Goal: Obtain resource: Download file/media

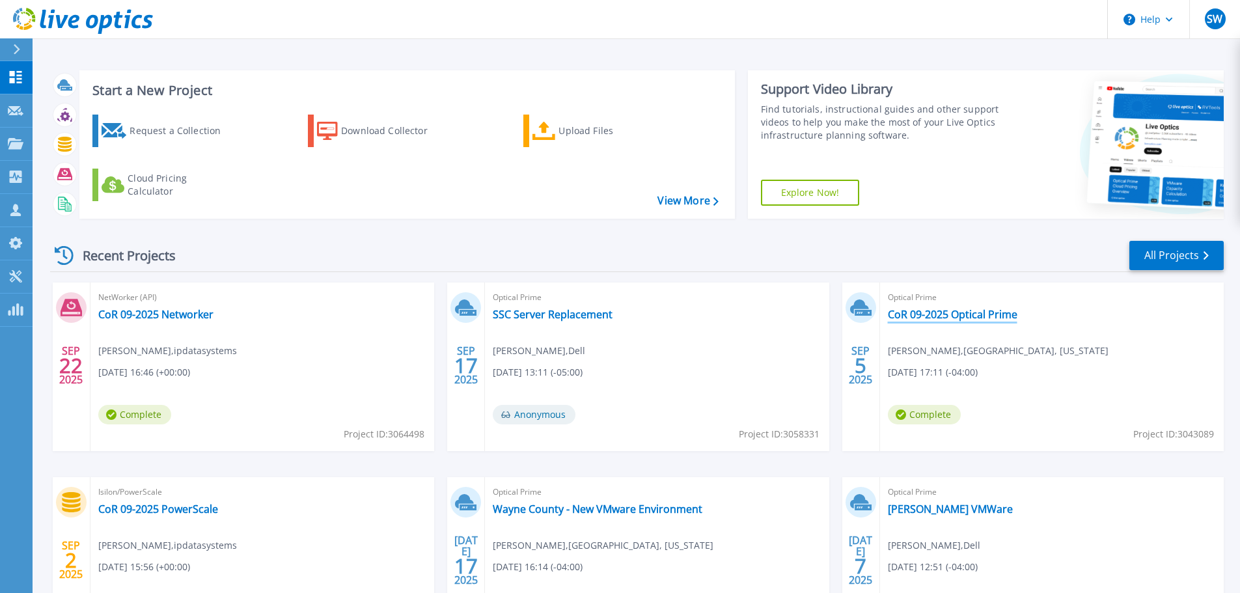
click at [991, 314] on link "CoR 09-2025 Optical Prime" at bounding box center [953, 314] width 130 height 13
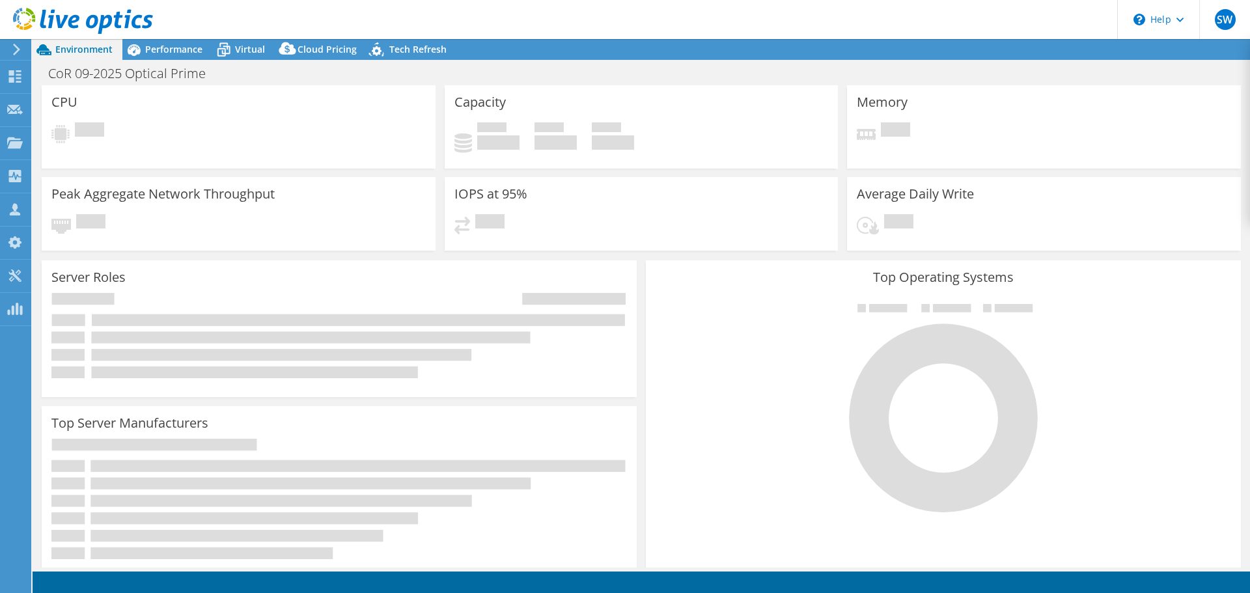
select select "USEast"
select select "USD"
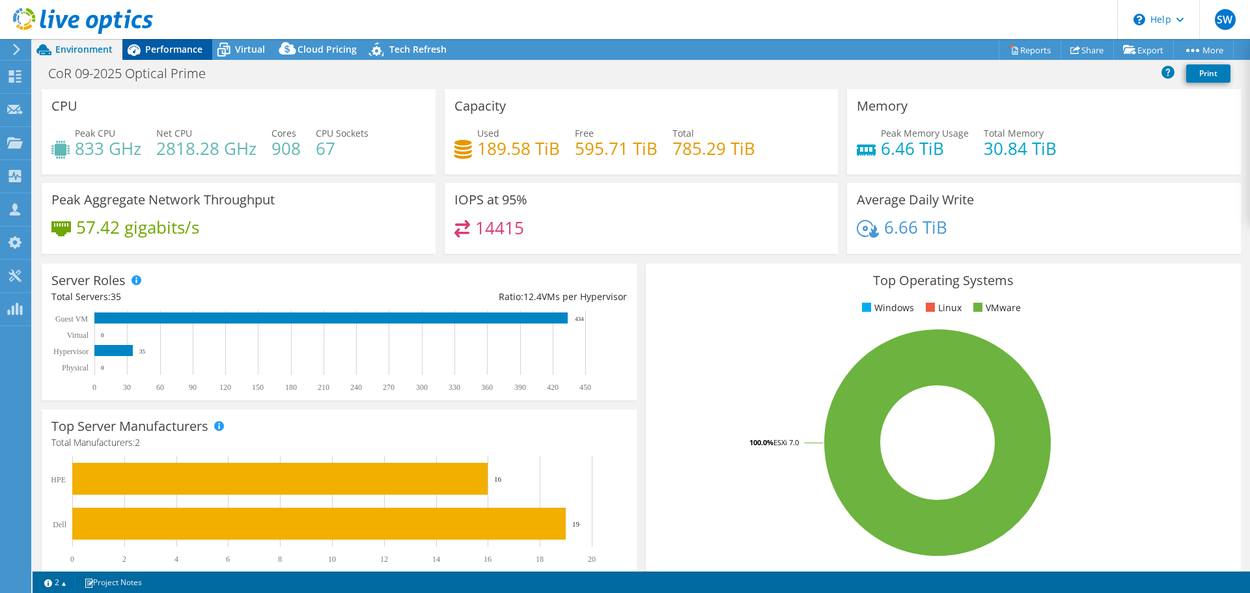
click at [189, 48] on span "Performance" at bounding box center [173, 49] width 57 height 12
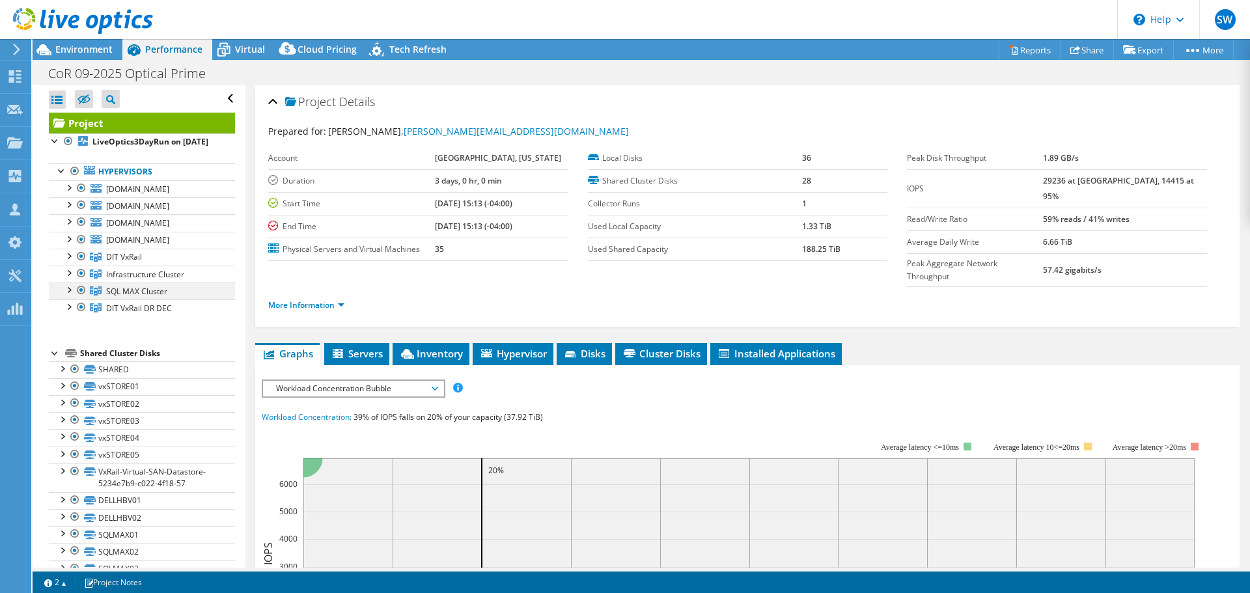
click at [83, 298] on div at bounding box center [81, 290] width 13 height 16
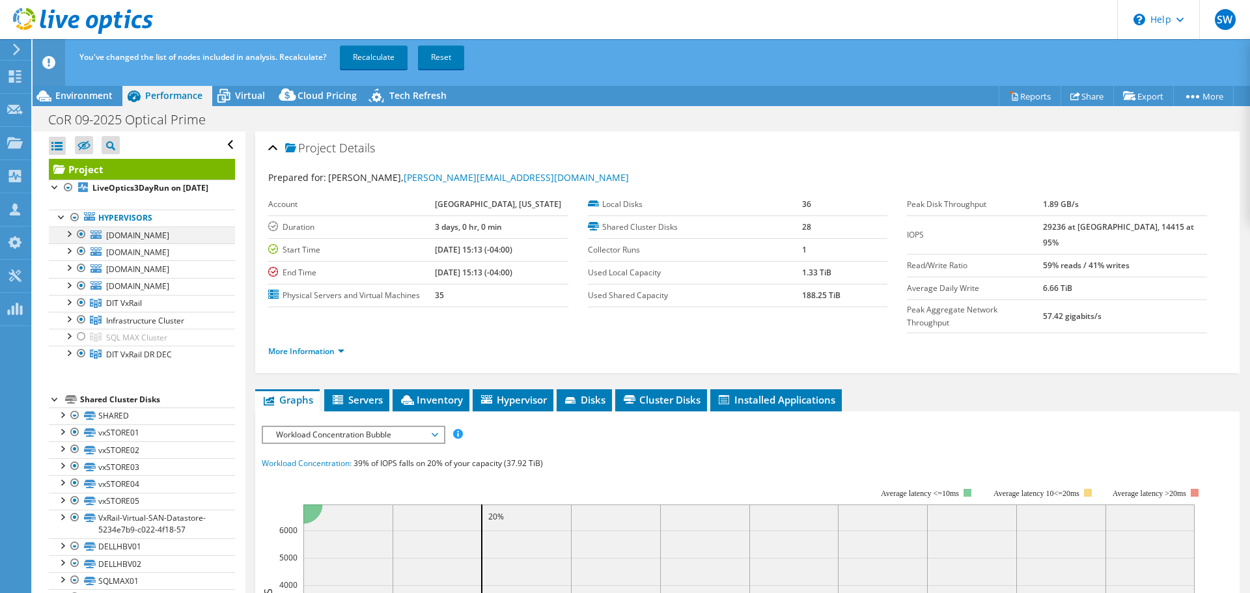
click at [81, 242] on div at bounding box center [81, 234] width 13 height 16
click at [78, 259] on div at bounding box center [81, 251] width 13 height 16
click at [81, 276] on div at bounding box center [81, 268] width 13 height 16
click at [83, 294] on div at bounding box center [81, 286] width 13 height 16
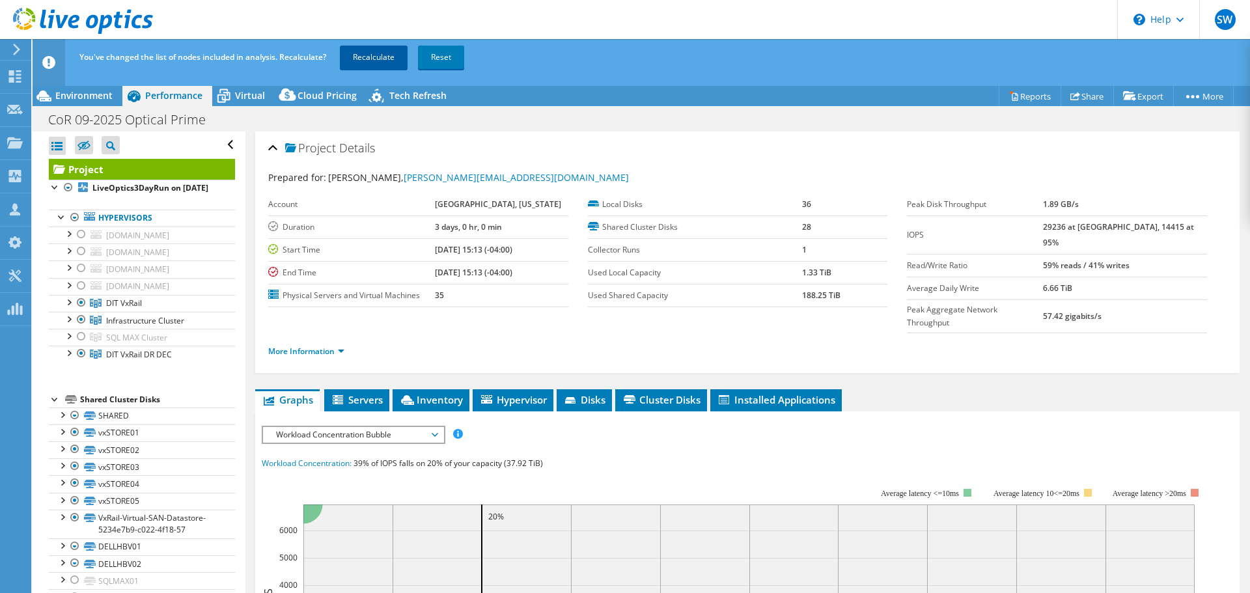
click at [387, 57] on link "Recalculate" at bounding box center [374, 57] width 68 height 23
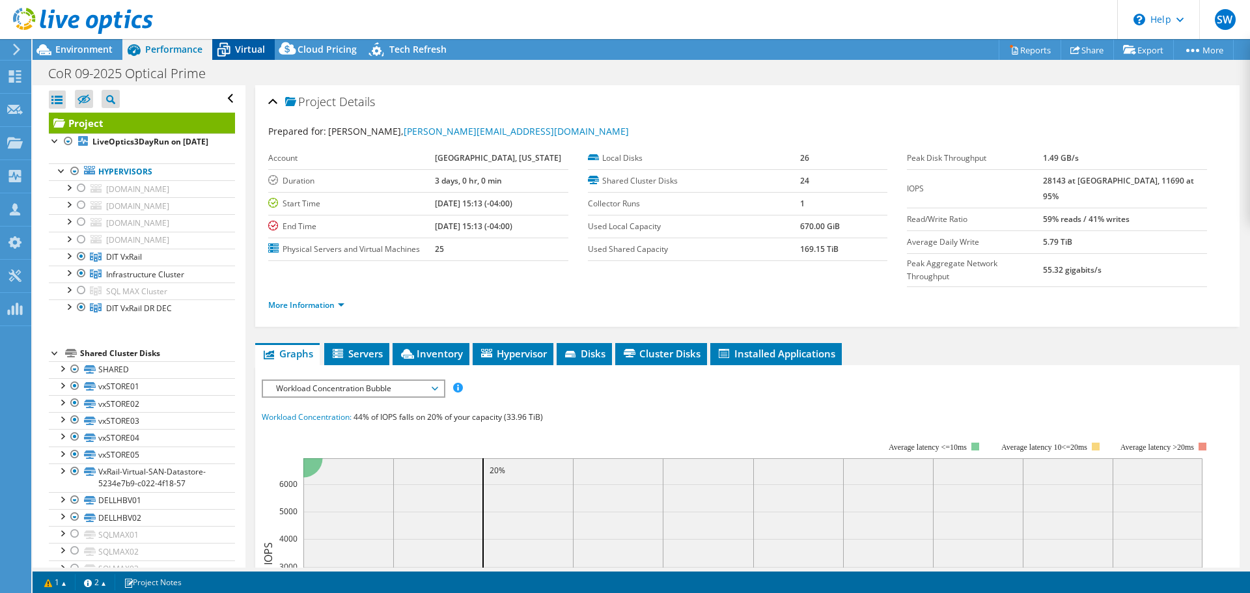
click at [249, 44] on span "Virtual" at bounding box center [250, 49] width 30 height 12
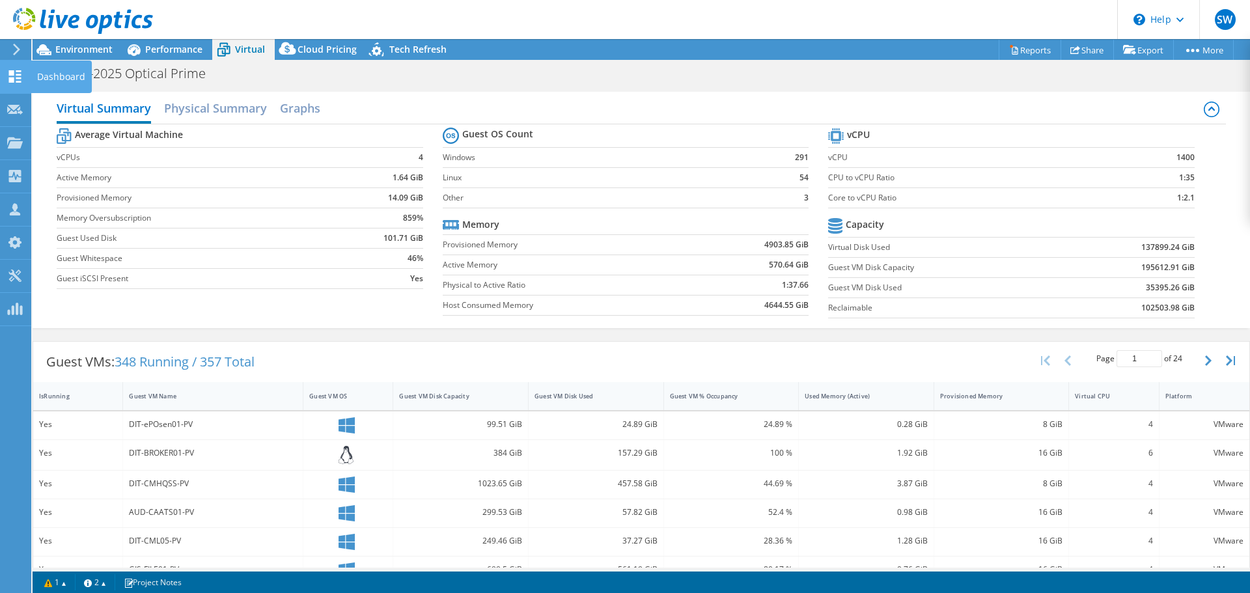
click at [18, 78] on use at bounding box center [15, 76] width 12 height 12
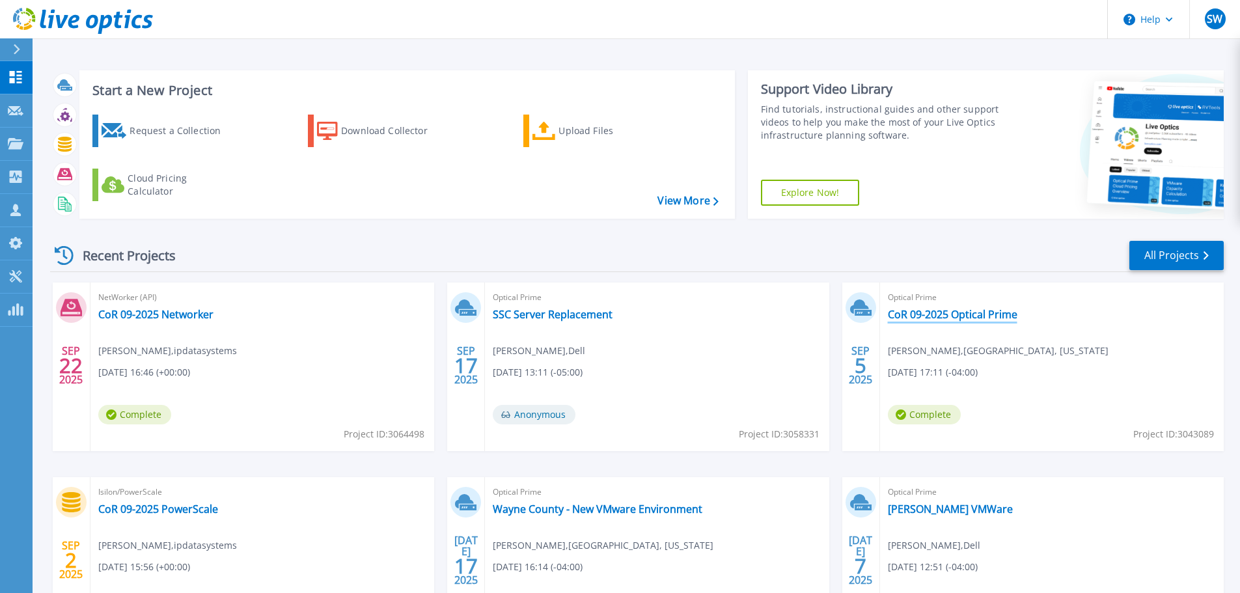
click at [975, 318] on link "CoR 09-2025 Optical Prime" at bounding box center [953, 314] width 130 height 13
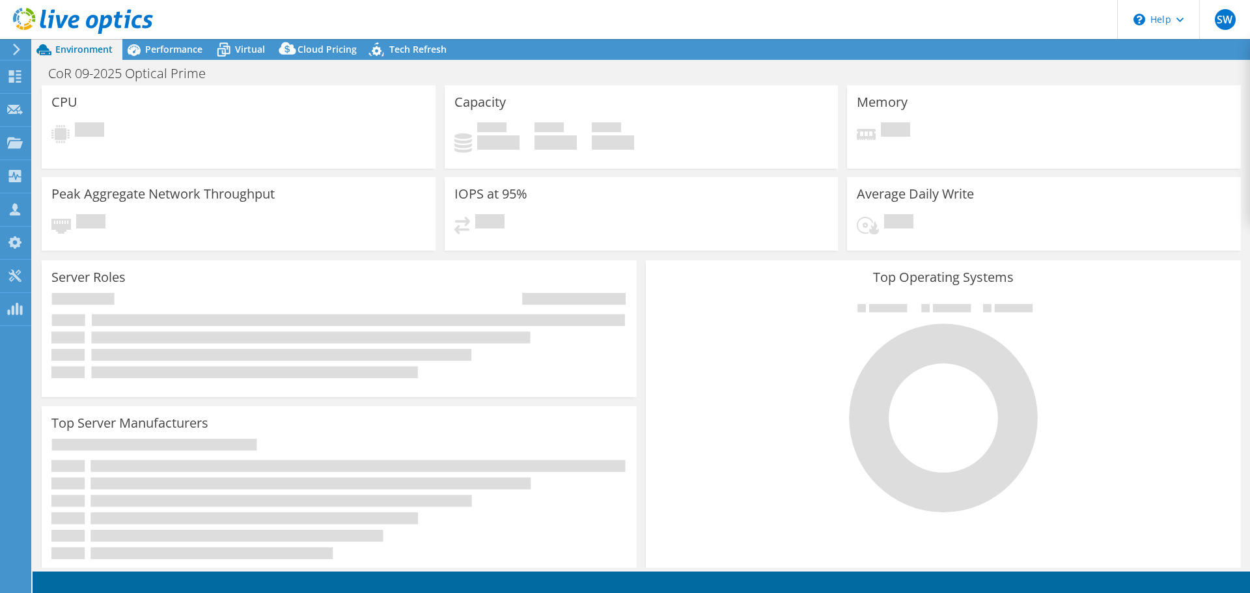
select select "USEast"
select select "USD"
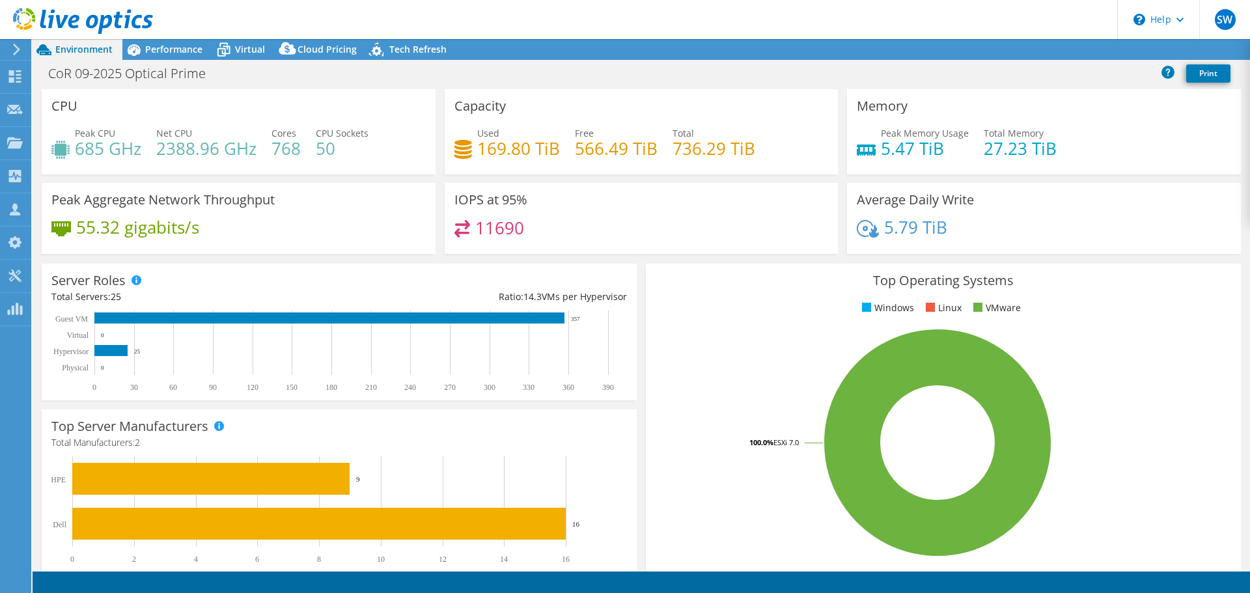
click at [174, 38] on header "SW Partner Team Member [PERSON_NAME] [PERSON_NAME][EMAIL_ADDRESS][PERSON_NAME][…" at bounding box center [625, 19] width 1250 height 39
click at [174, 44] on span "Performance" at bounding box center [173, 49] width 57 height 12
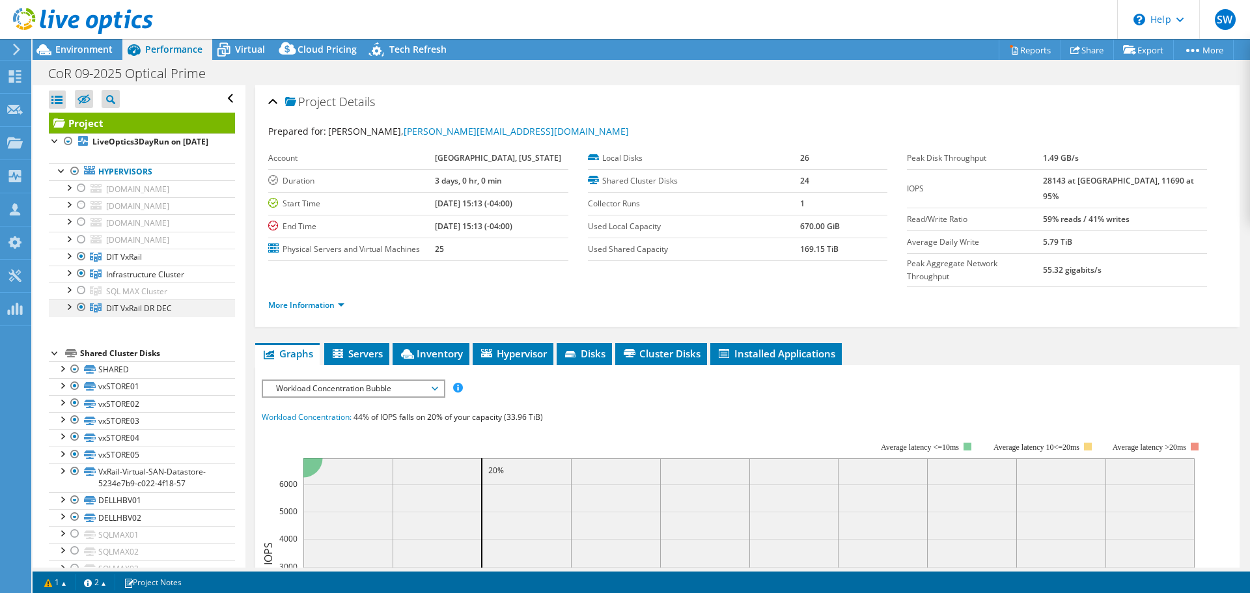
click at [79, 315] on div at bounding box center [81, 307] width 13 height 16
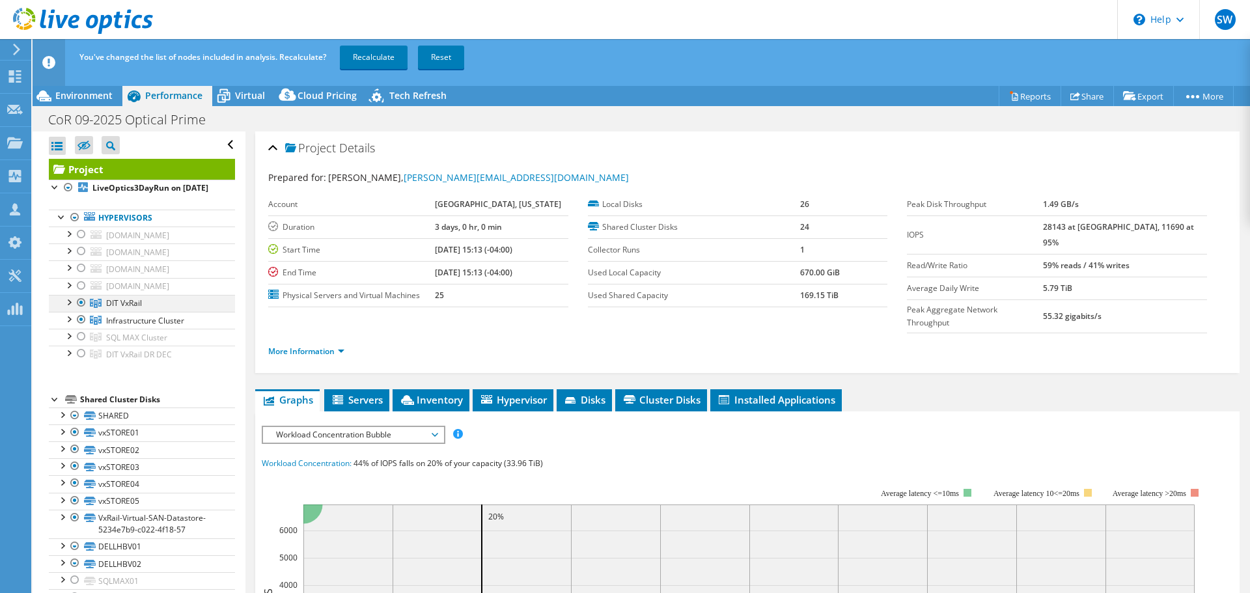
click at [81, 310] on div at bounding box center [81, 303] width 13 height 16
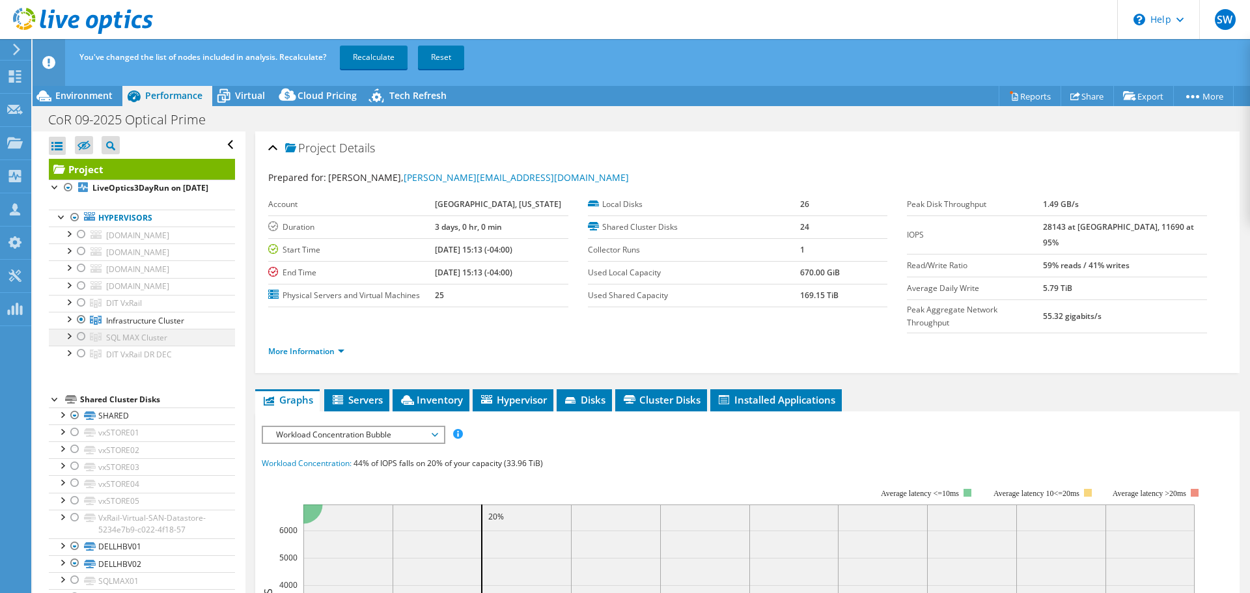
click at [78, 344] on div at bounding box center [81, 337] width 13 height 16
click at [79, 327] on div at bounding box center [81, 320] width 13 height 16
click at [415, 62] on span "Recalculate Reset" at bounding box center [403, 56] width 135 height 11
click at [397, 61] on link "Recalculate" at bounding box center [374, 57] width 68 height 23
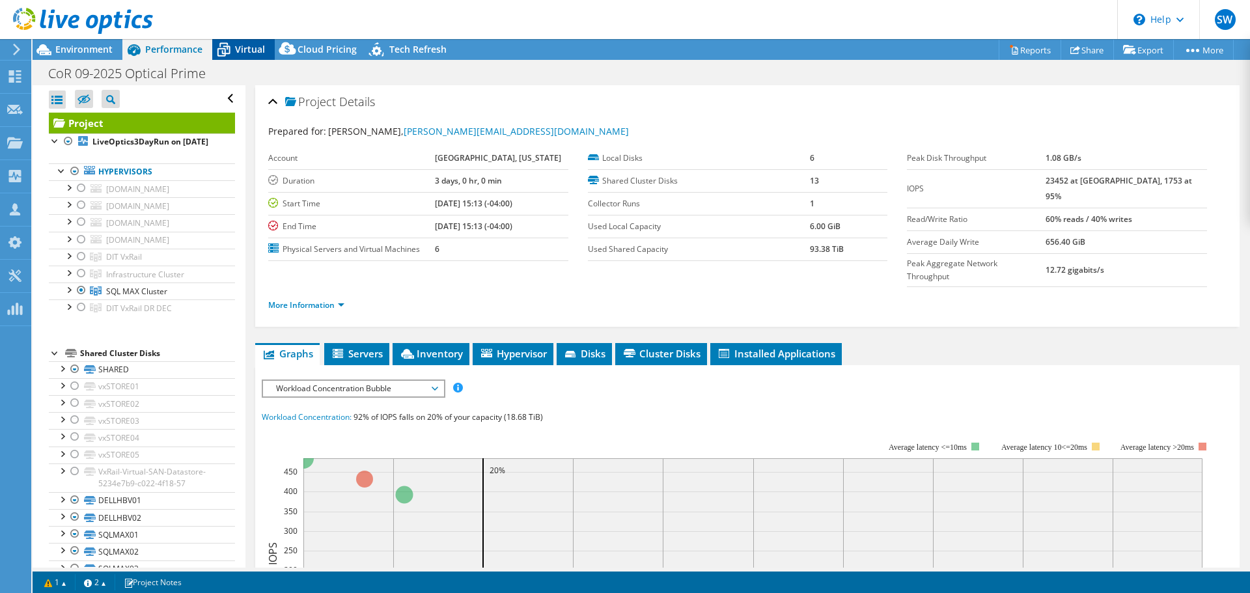
click at [264, 51] on div "Virtual" at bounding box center [243, 49] width 62 height 21
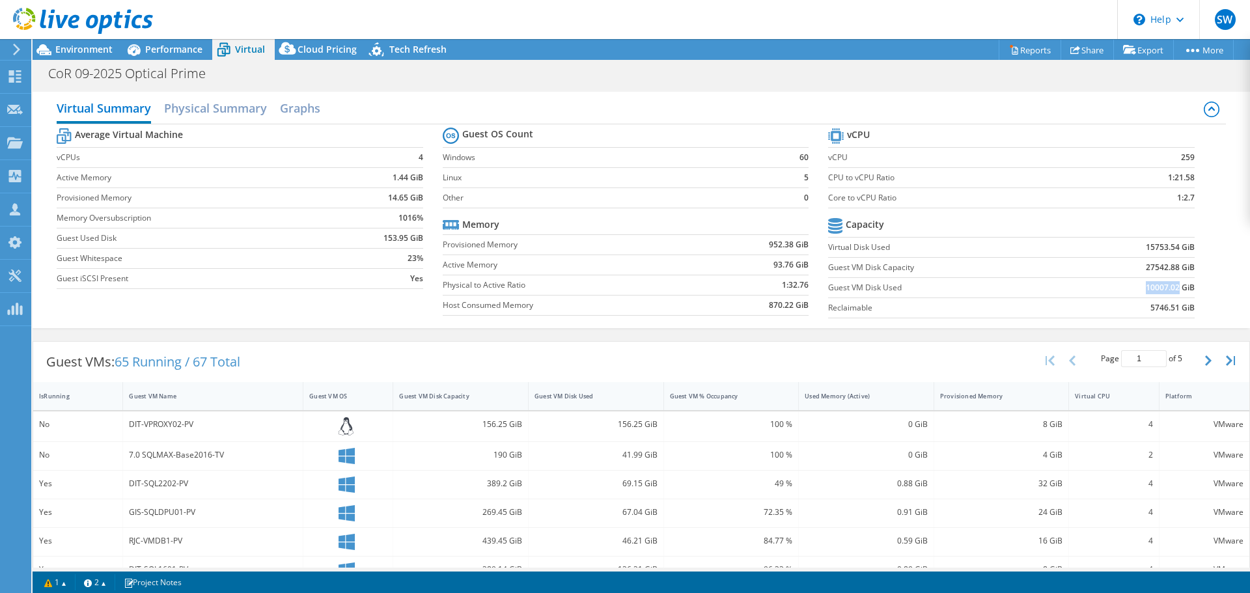
drag, startPoint x: 1138, startPoint y: 286, endPoint x: 1169, endPoint y: 288, distance: 31.3
click at [1169, 288] on b "10007.02 GiB" at bounding box center [1169, 287] width 49 height 13
copy b "10007.02"
click at [180, 48] on span "Performance" at bounding box center [173, 49] width 57 height 12
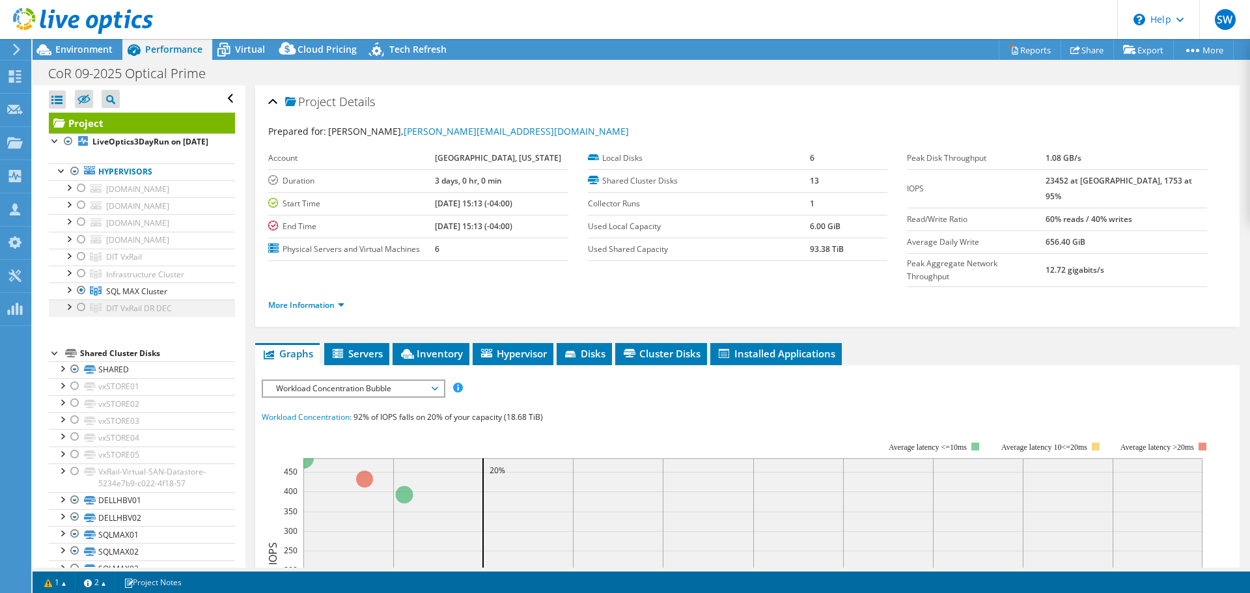
click at [81, 315] on div at bounding box center [81, 307] width 13 height 16
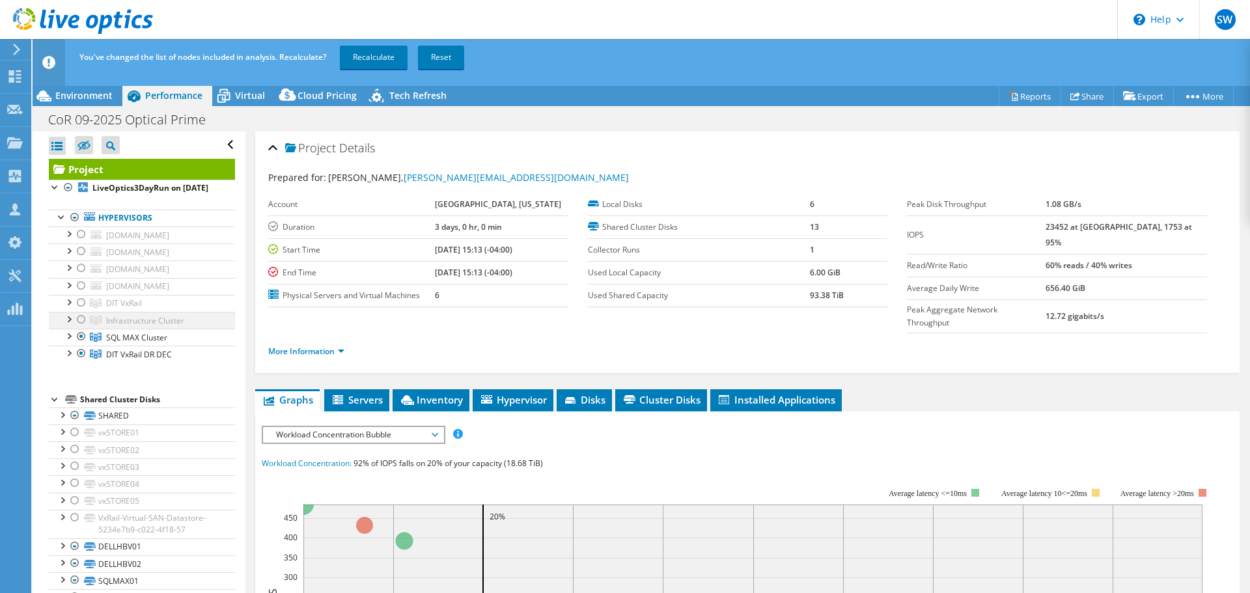
click at [77, 327] on div at bounding box center [81, 320] width 13 height 16
click at [81, 310] on div at bounding box center [81, 303] width 13 height 16
click at [80, 327] on div at bounding box center [81, 320] width 13 height 16
click at [83, 242] on div at bounding box center [81, 234] width 13 height 16
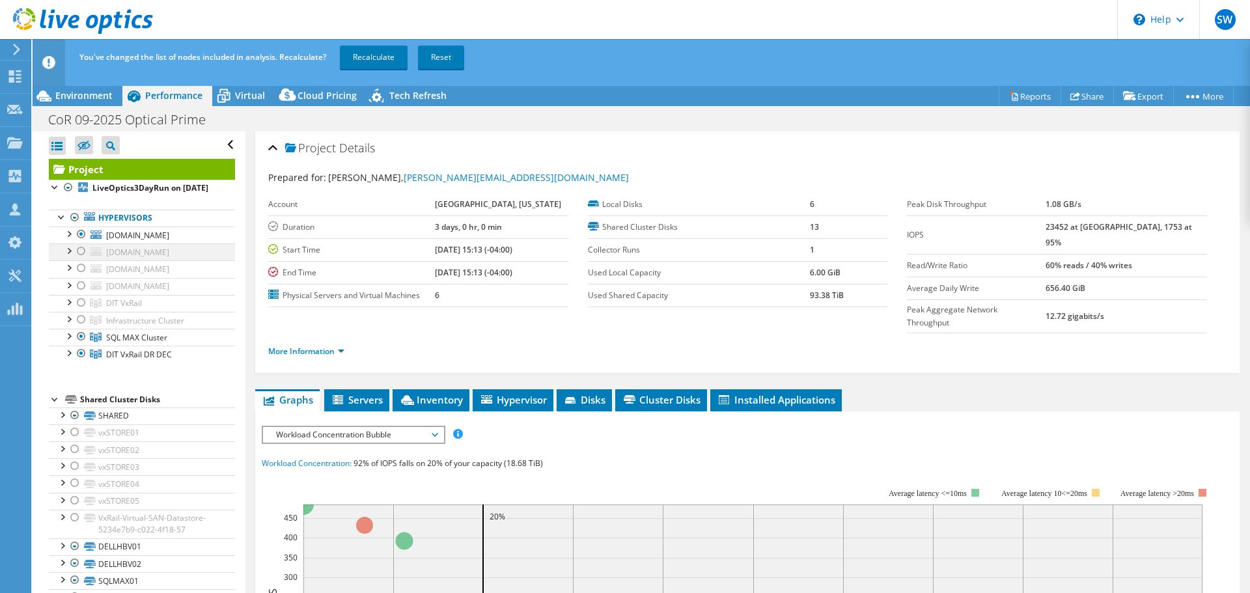
click at [81, 259] on div at bounding box center [81, 251] width 13 height 16
click at [83, 276] on div at bounding box center [81, 268] width 13 height 16
click at [83, 294] on div at bounding box center [81, 286] width 13 height 16
click at [83, 344] on div at bounding box center [81, 337] width 13 height 16
drag, startPoint x: 85, startPoint y: 410, endPoint x: 88, endPoint y: 370, distance: 39.8
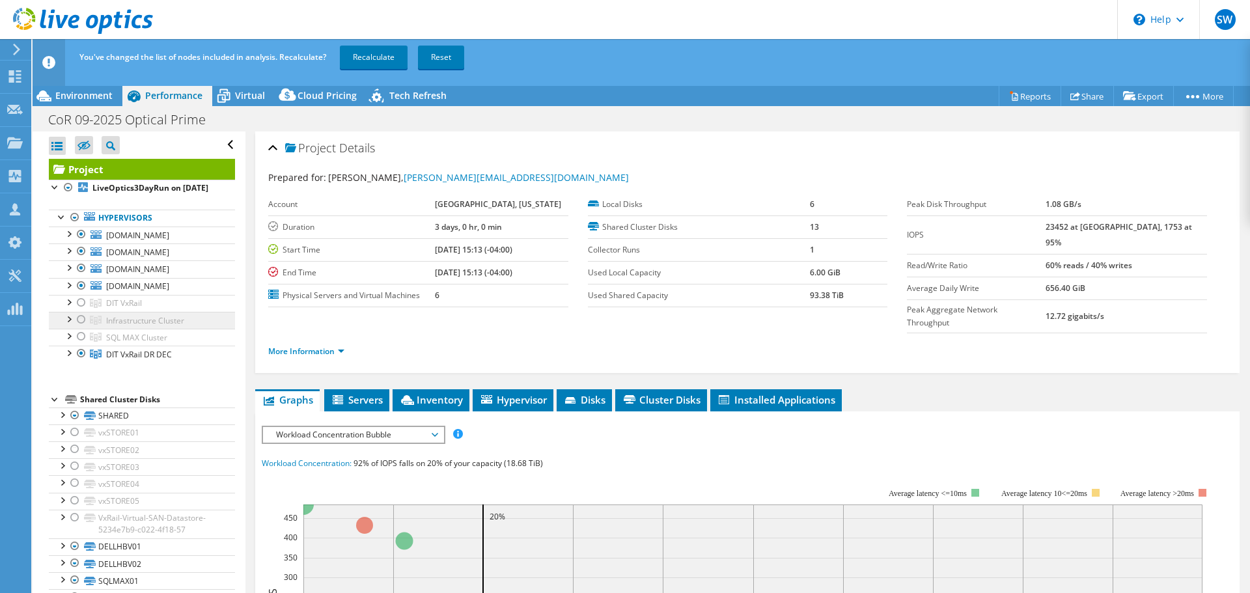
click at [85, 361] on div at bounding box center [81, 354] width 13 height 16
click at [385, 53] on link "Recalculate" at bounding box center [374, 57] width 68 height 23
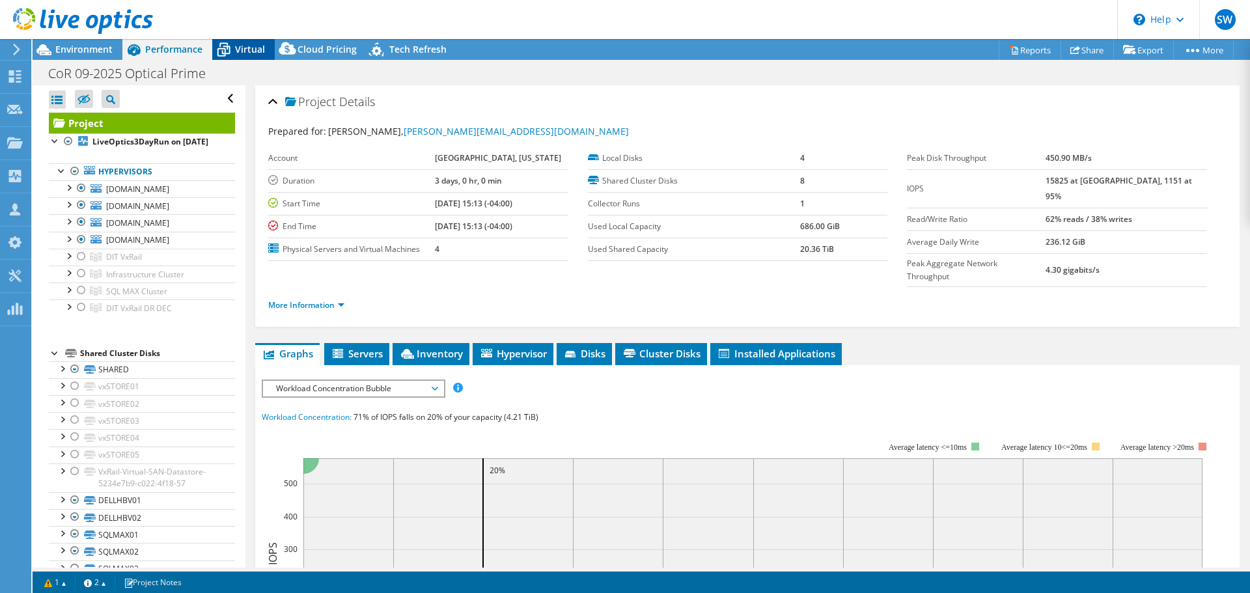
click at [246, 51] on span "Virtual" at bounding box center [250, 49] width 30 height 12
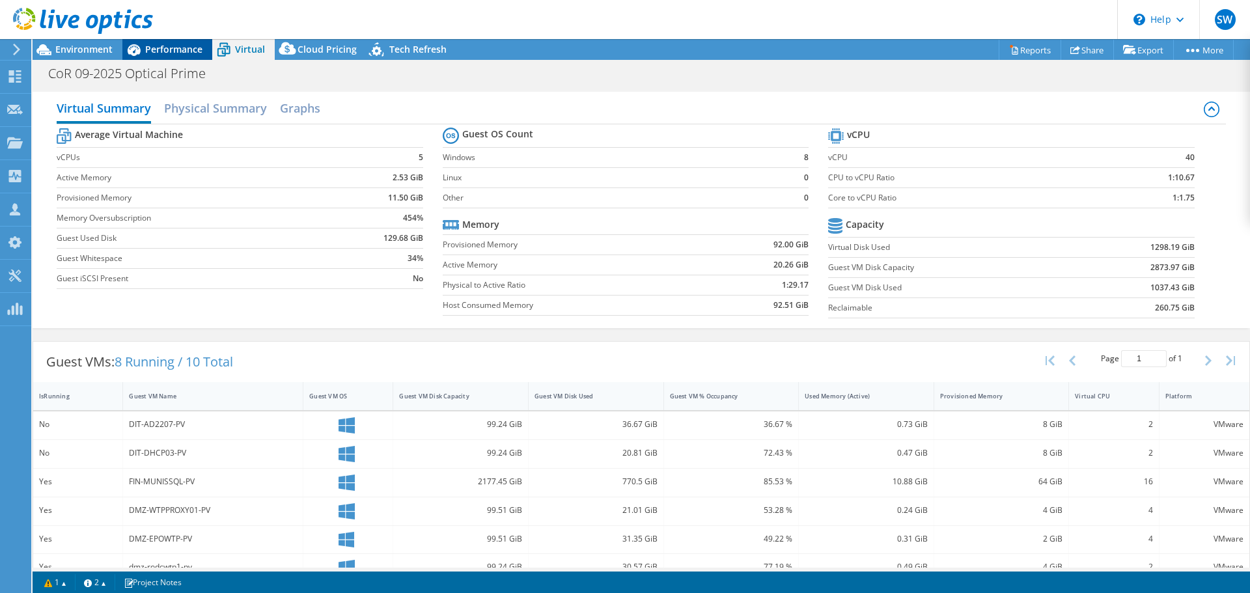
click at [163, 48] on span "Performance" at bounding box center [173, 49] width 57 height 12
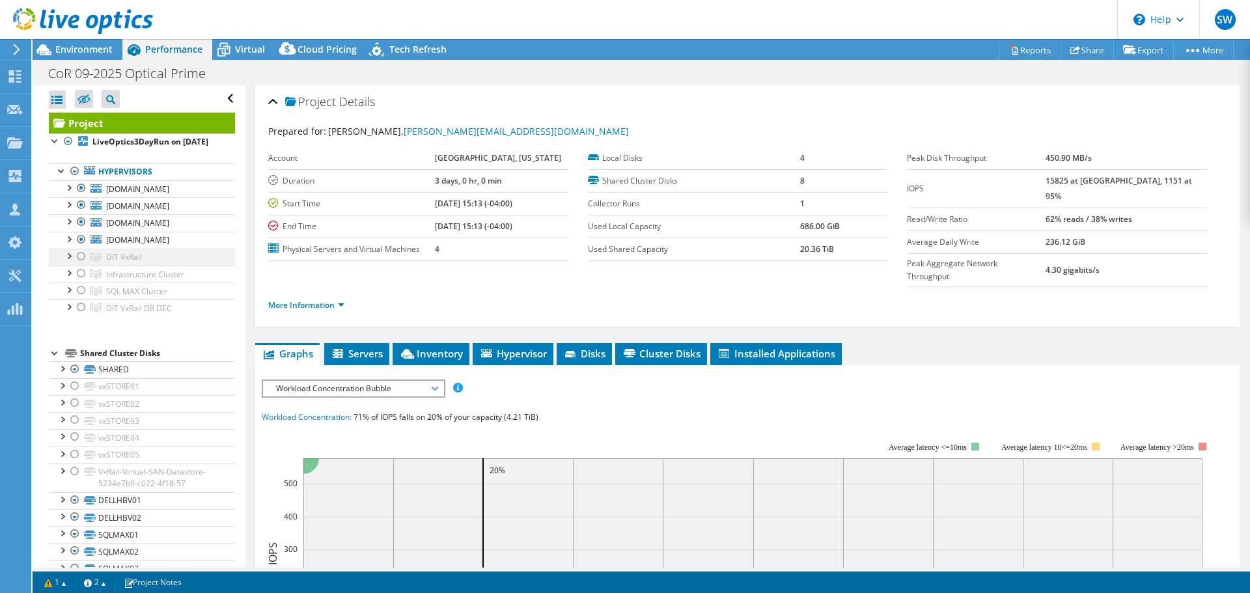
click at [82, 264] on div at bounding box center [81, 257] width 13 height 16
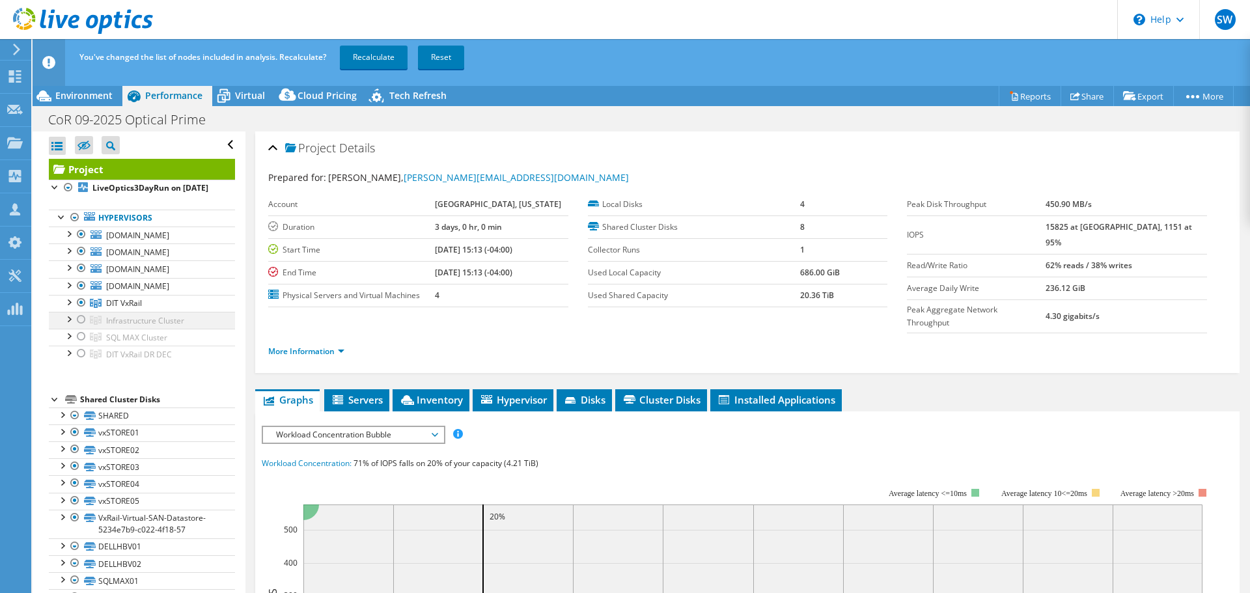
click at [84, 327] on div at bounding box center [81, 320] width 13 height 16
drag, startPoint x: 78, startPoint y: 415, endPoint x: 80, endPoint y: 390, distance: 24.2
click at [79, 361] on div at bounding box center [81, 354] width 13 height 16
drag, startPoint x: 81, startPoint y: 329, endPoint x: 83, endPoint y: 317, distance: 12.5
click at [81, 294] on div at bounding box center [81, 286] width 13 height 16
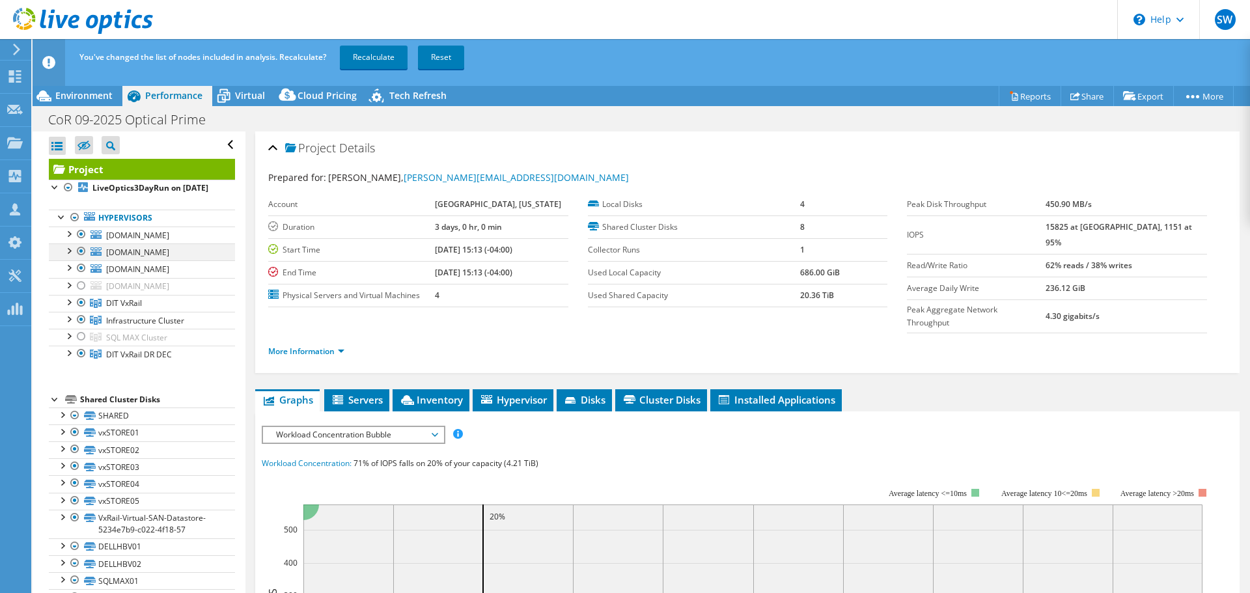
drag, startPoint x: 82, startPoint y: 305, endPoint x: 83, endPoint y: 282, distance: 22.8
click at [82, 276] on div at bounding box center [81, 268] width 13 height 16
drag, startPoint x: 83, startPoint y: 275, endPoint x: 84, endPoint y: 261, distance: 14.3
click at [84, 259] on div at bounding box center [81, 251] width 13 height 16
click at [85, 242] on div at bounding box center [81, 234] width 13 height 16
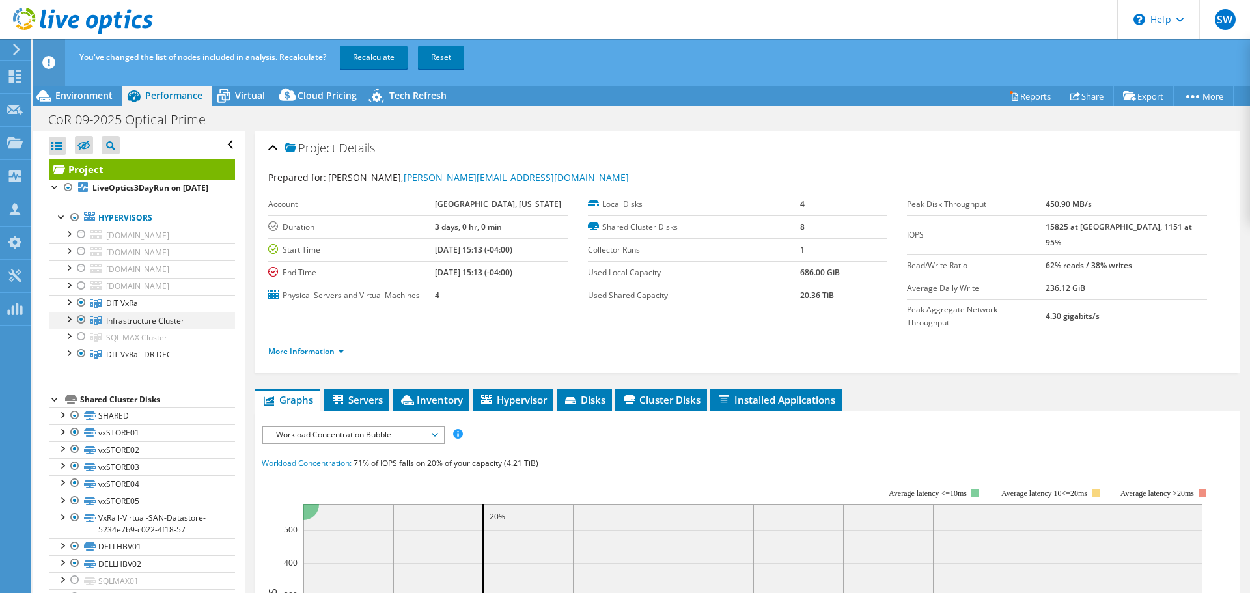
drag, startPoint x: 77, startPoint y: 363, endPoint x: 80, endPoint y: 376, distance: 12.6
click at [79, 310] on div at bounding box center [81, 303] width 13 height 16
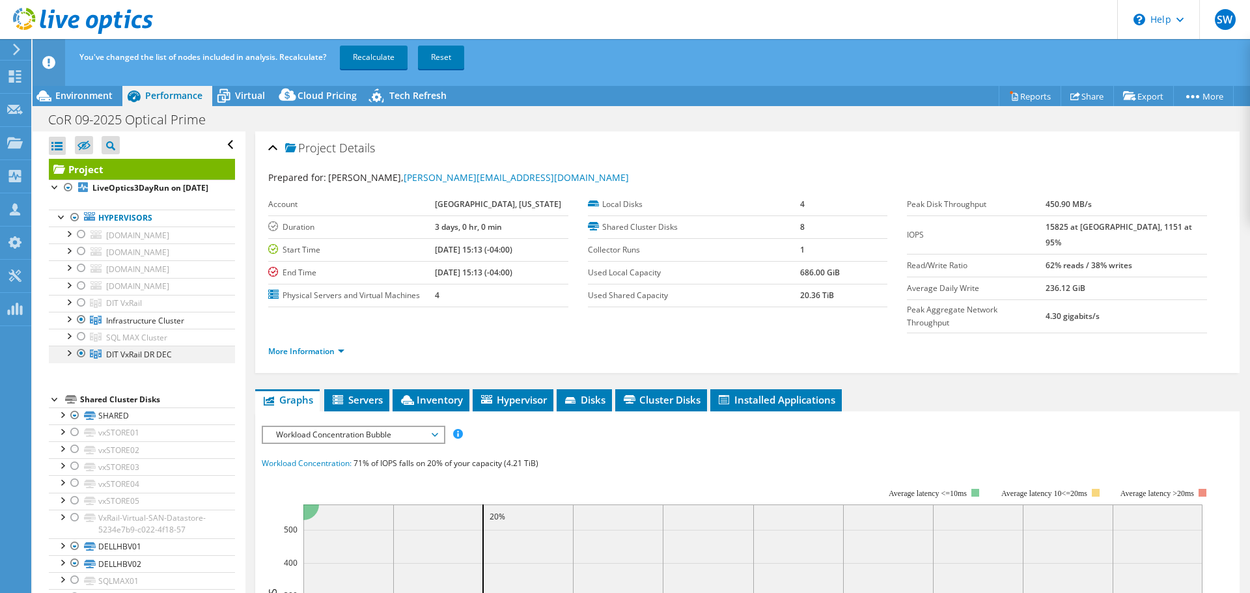
click at [81, 361] on div at bounding box center [81, 354] width 13 height 16
click at [368, 53] on link "Recalculate" at bounding box center [374, 57] width 68 height 23
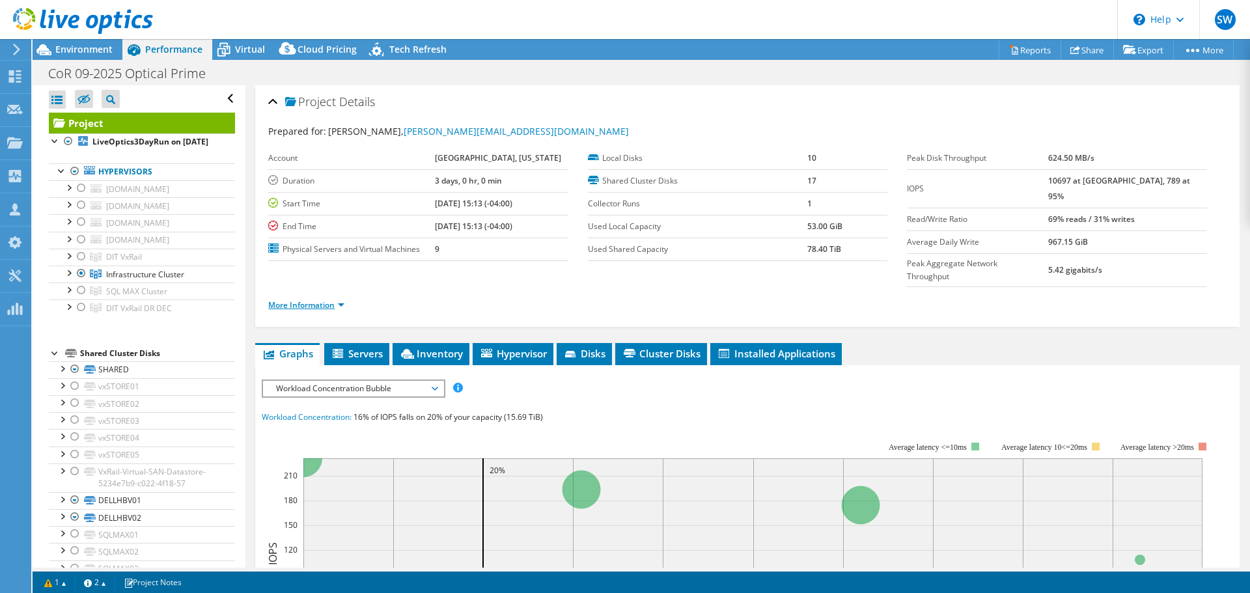
click at [318, 299] on link "More Information" at bounding box center [306, 304] width 76 height 11
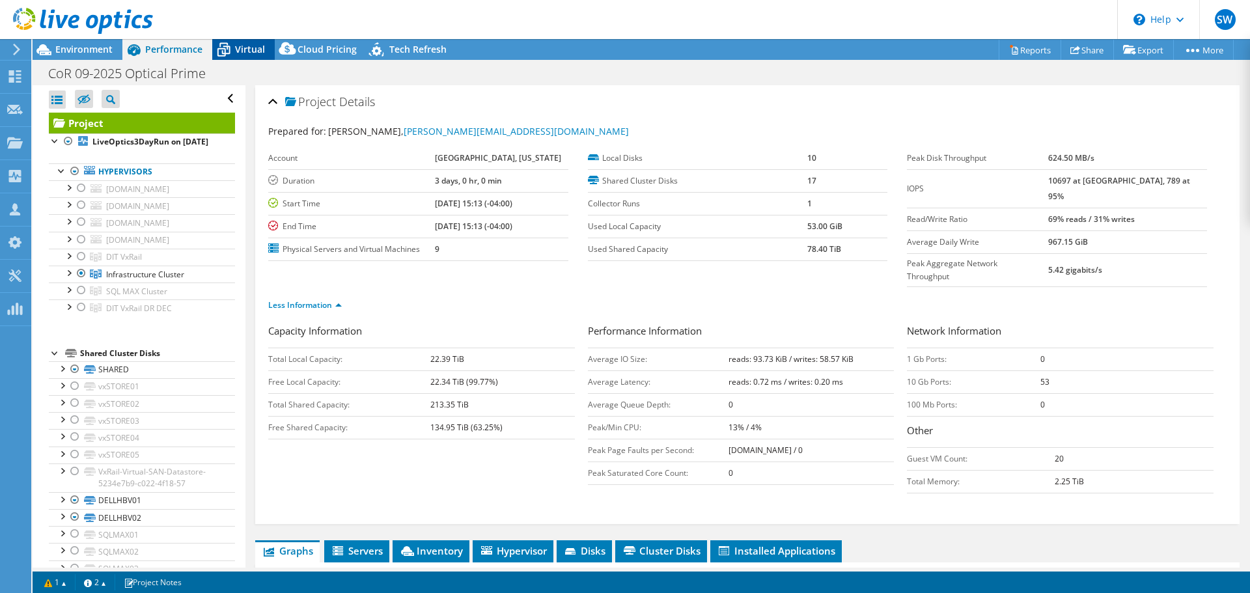
click at [251, 49] on span "Virtual" at bounding box center [250, 49] width 30 height 12
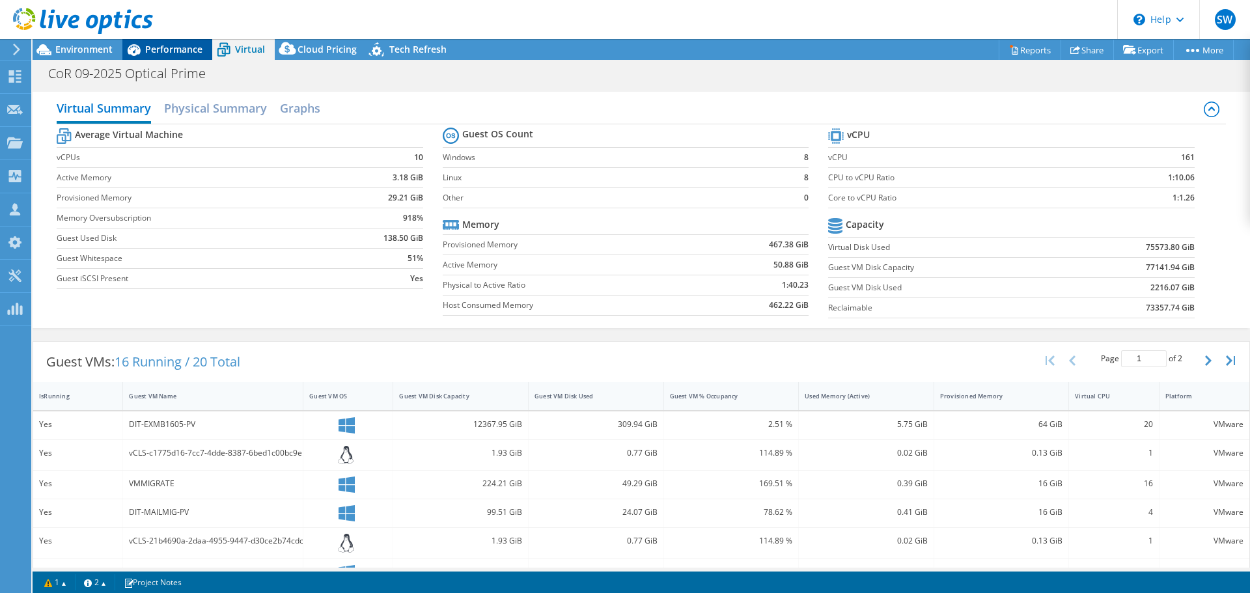
click at [191, 51] on span "Performance" at bounding box center [173, 49] width 57 height 12
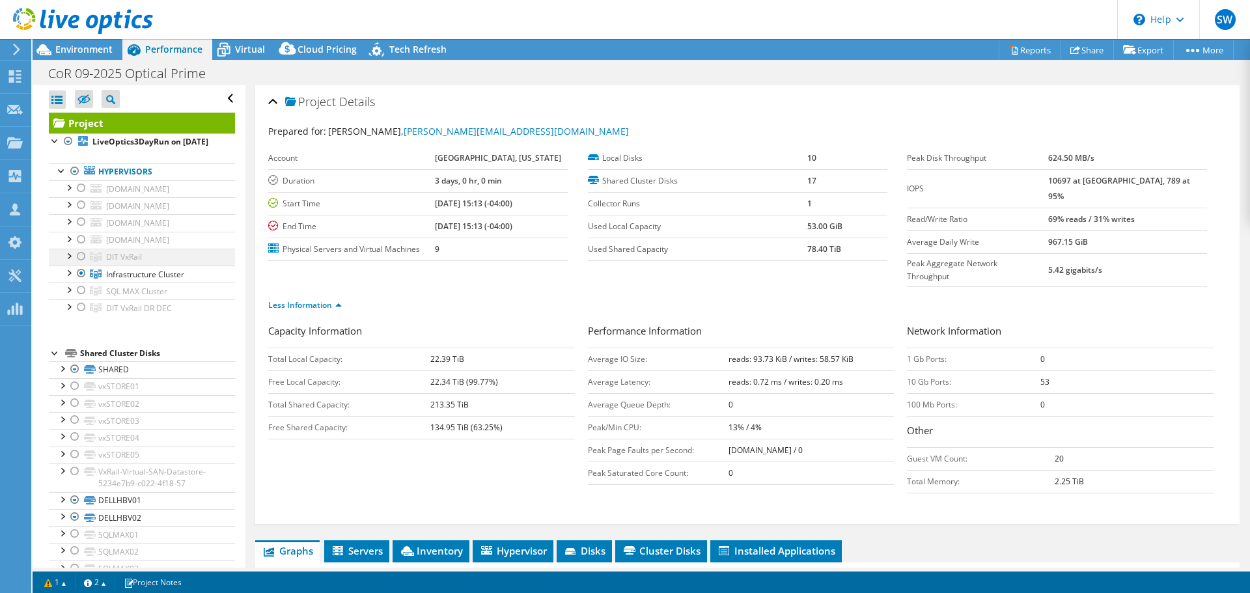
click at [79, 264] on div at bounding box center [81, 257] width 13 height 16
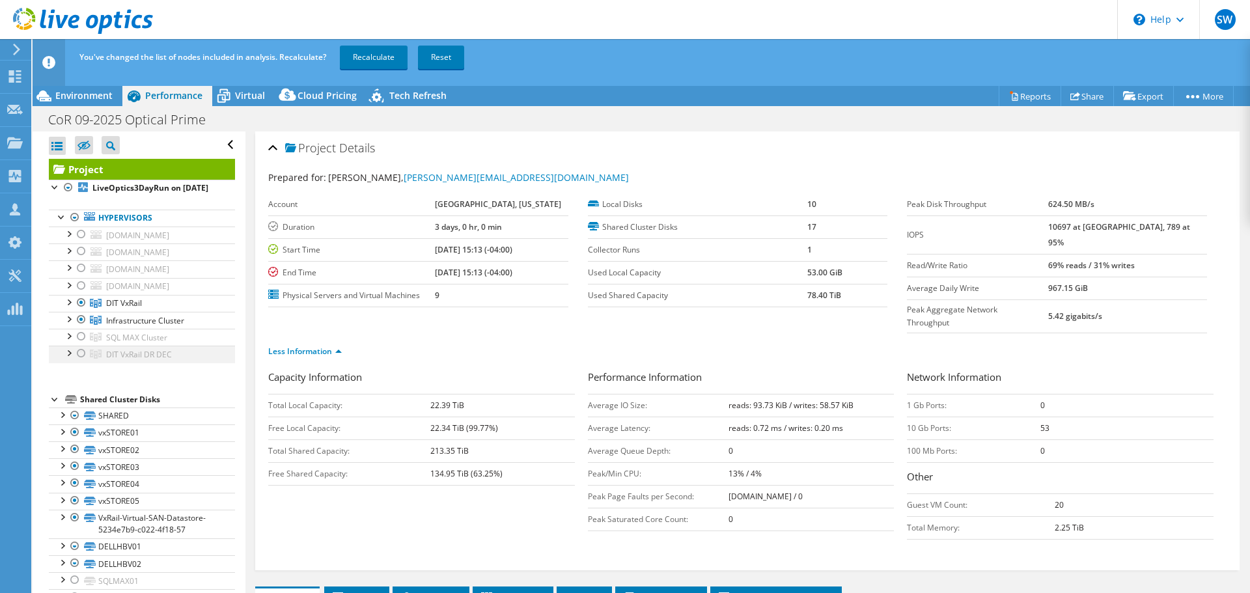
click at [84, 361] on div at bounding box center [81, 354] width 13 height 16
click at [82, 327] on div at bounding box center [81, 320] width 13 height 16
click at [380, 59] on link "Recalculate" at bounding box center [374, 57] width 68 height 23
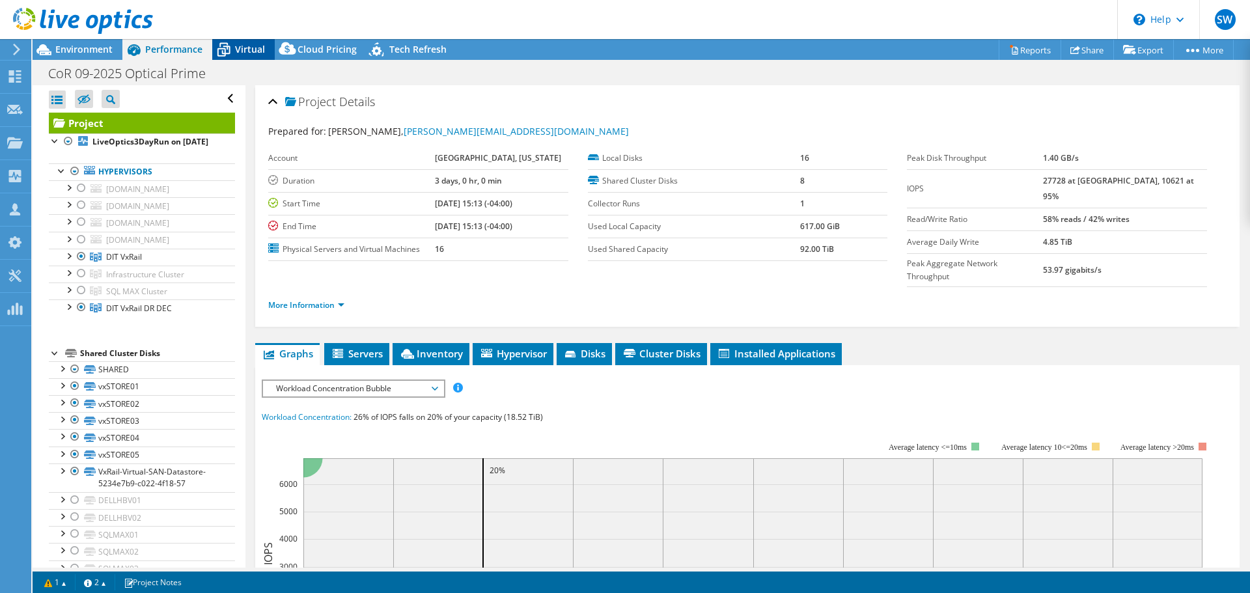
click at [261, 53] on span "Virtual" at bounding box center [250, 49] width 30 height 12
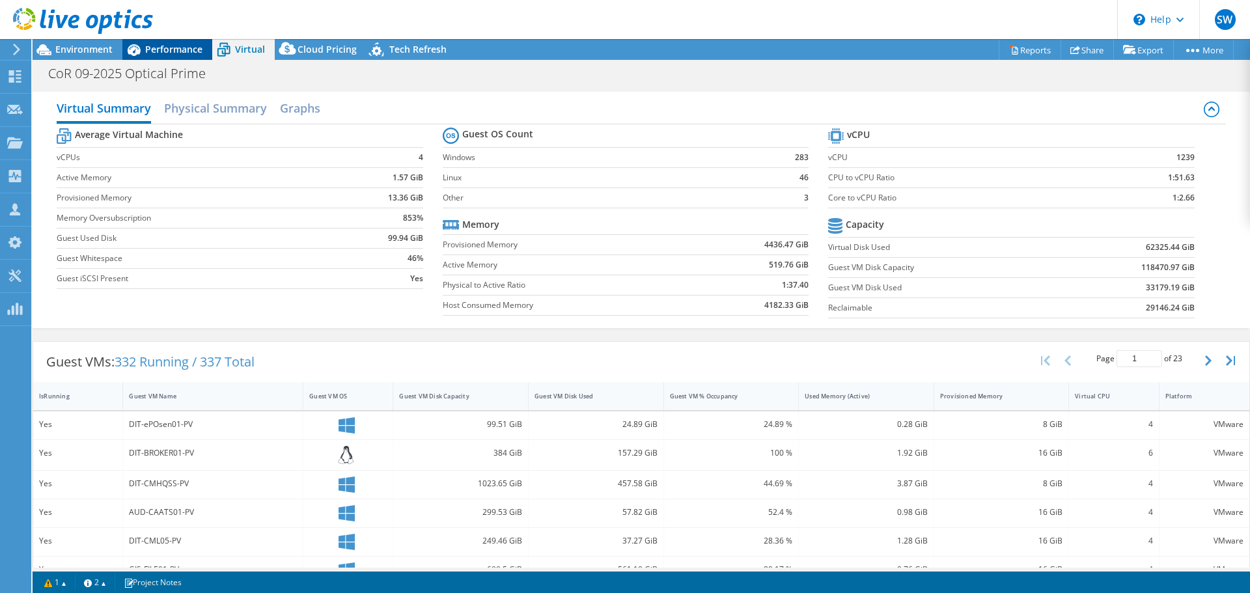
click at [171, 45] on span "Performance" at bounding box center [173, 49] width 57 height 12
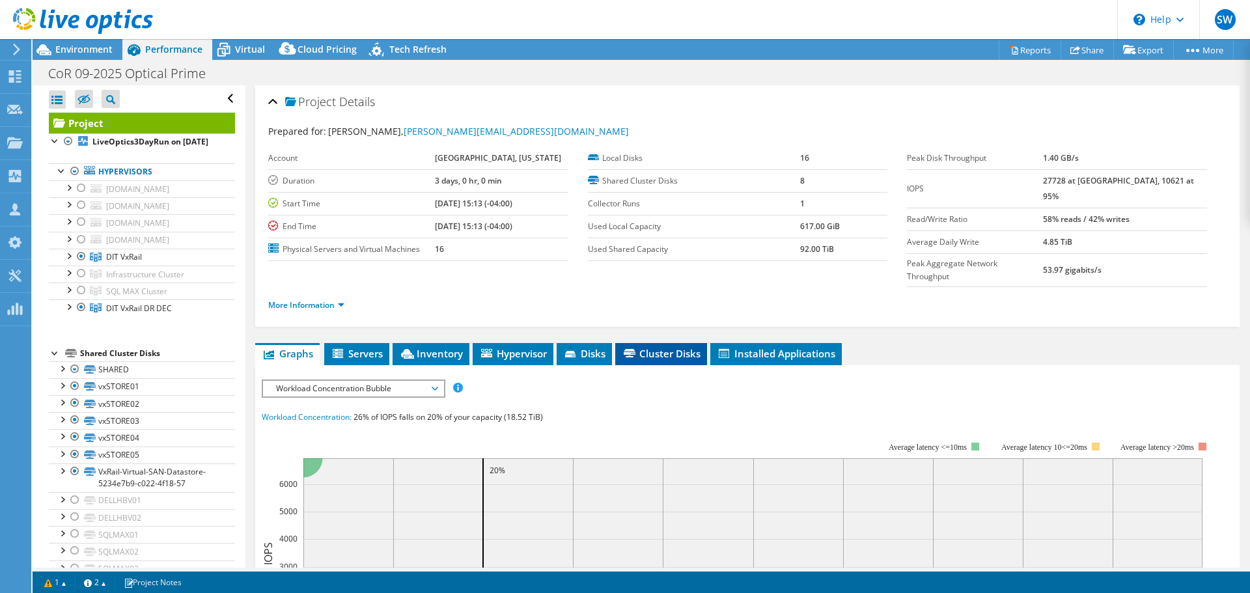
click at [677, 343] on li "Cluster Disks" at bounding box center [661, 354] width 92 height 22
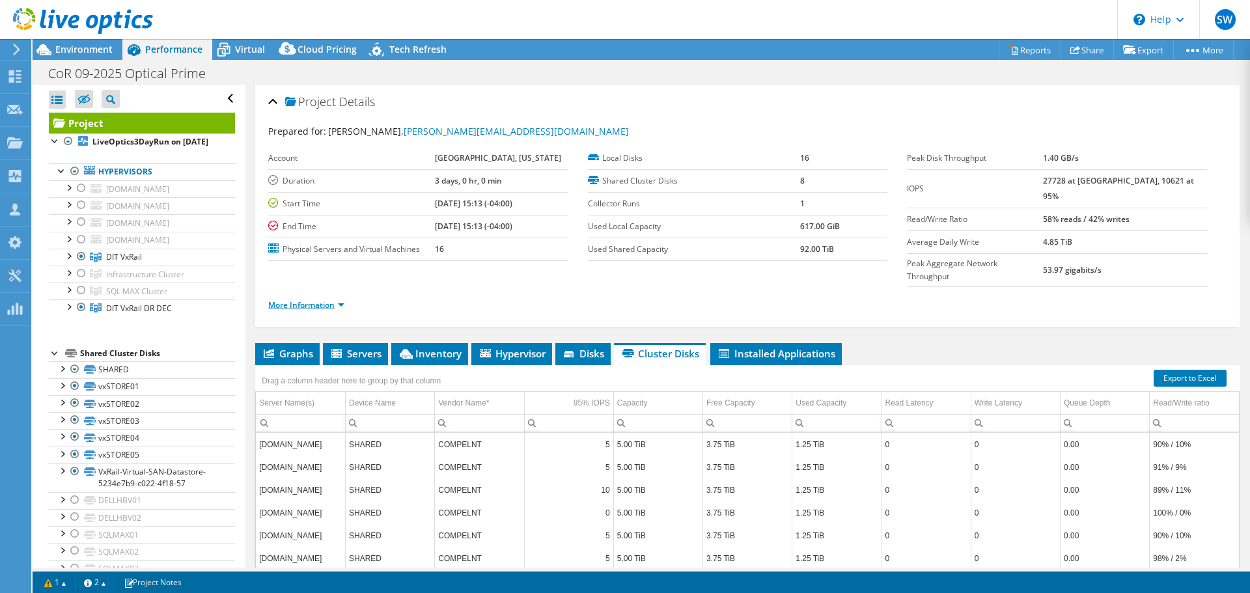
click at [290, 299] on link "More Information" at bounding box center [306, 304] width 76 height 11
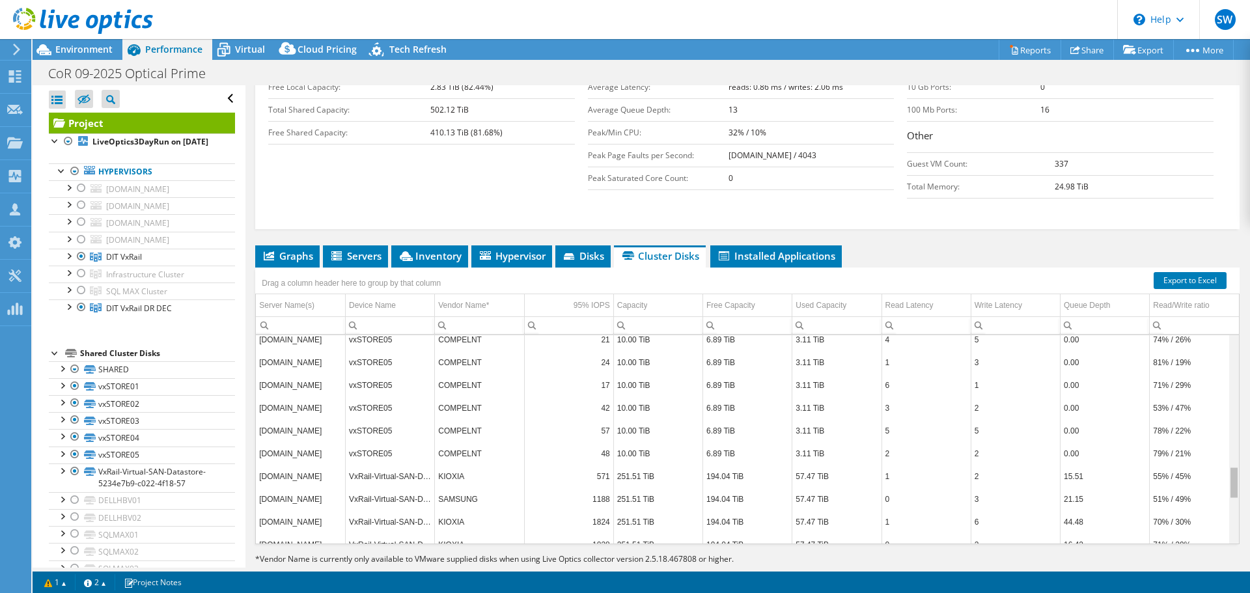
scroll to position [831, 0]
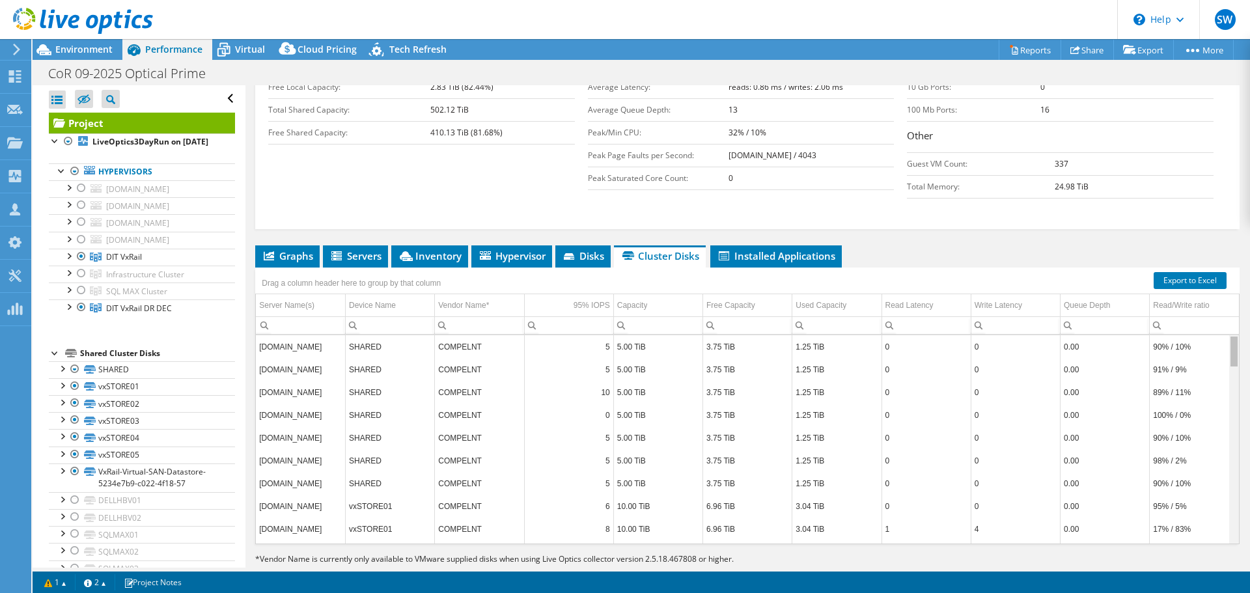
drag, startPoint x: 1222, startPoint y: 500, endPoint x: 1242, endPoint y: 289, distance: 212.5
click at [1242, 289] on body "SW Partner Team Member [PERSON_NAME] [PERSON_NAME][EMAIL_ADDRESS][PERSON_NAME][…" at bounding box center [625, 296] width 1250 height 593
click at [82, 281] on div at bounding box center [81, 274] width 13 height 16
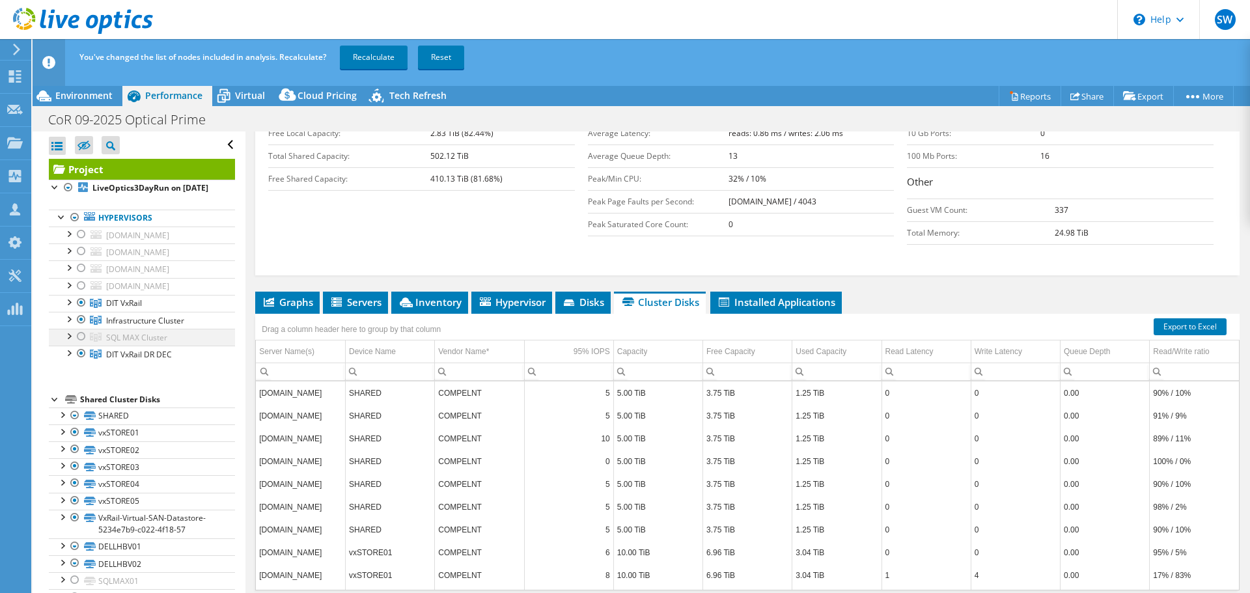
click at [74, 346] on li "SQL MAX Cluster [DOMAIN_NAME] SHARED DELLHBV01" at bounding box center [142, 337] width 186 height 17
click at [82, 344] on div at bounding box center [81, 337] width 13 height 16
click at [380, 59] on link "Recalculate" at bounding box center [374, 57] width 68 height 23
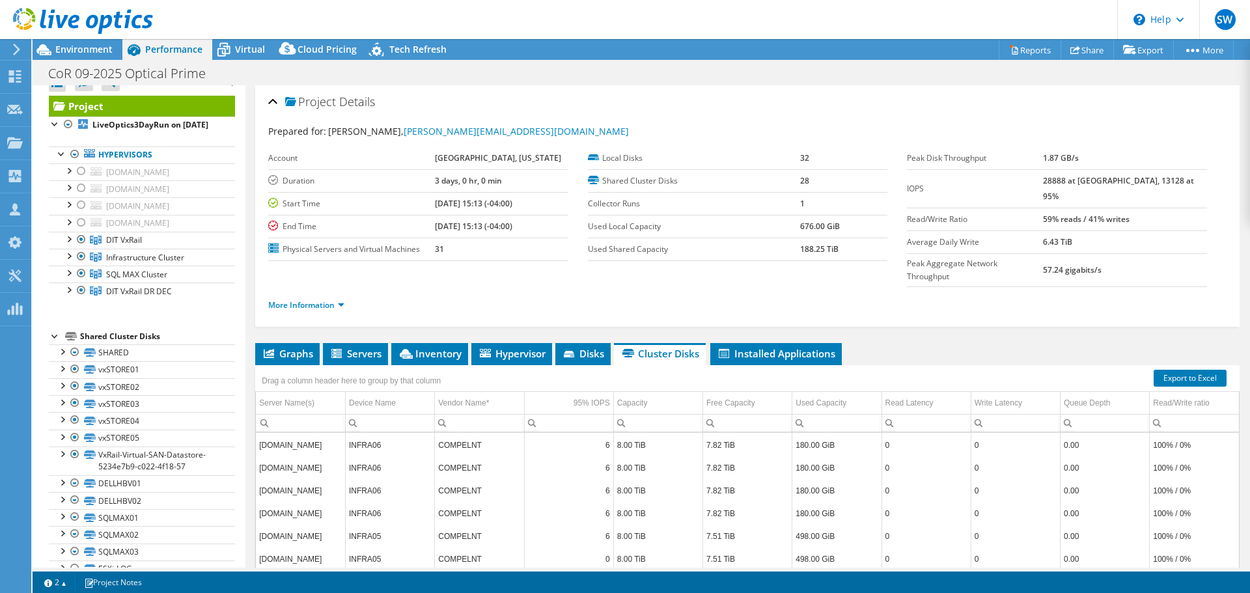
scroll to position [0, 0]
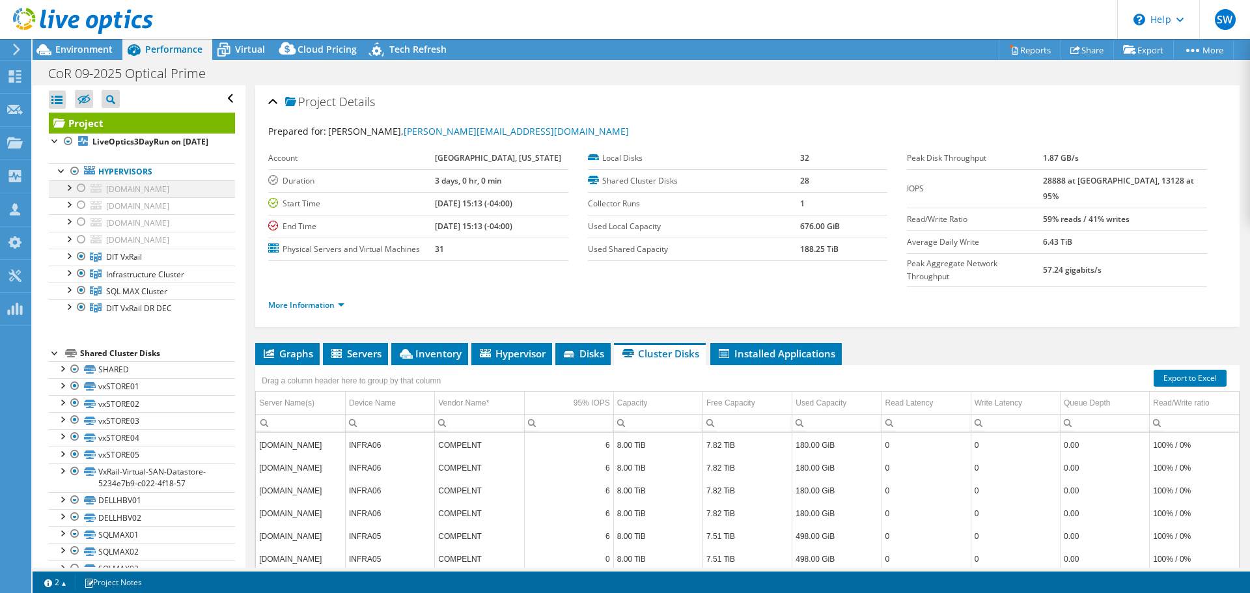
click at [85, 196] on div at bounding box center [81, 188] width 13 height 16
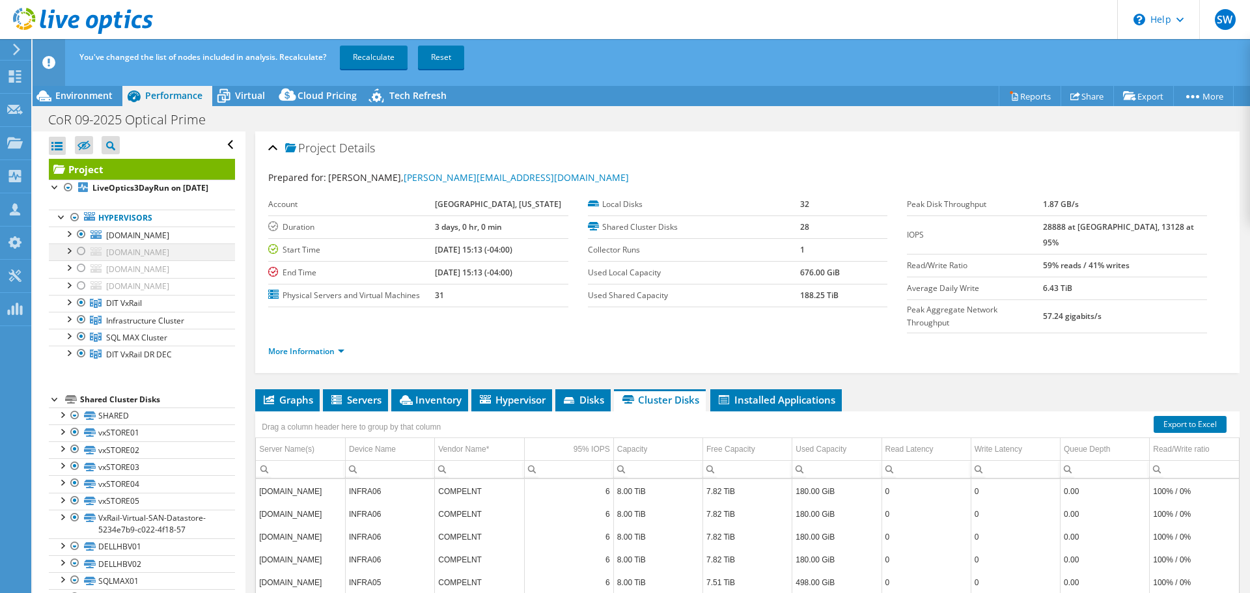
click at [79, 259] on div at bounding box center [81, 251] width 13 height 16
click at [83, 276] on div at bounding box center [81, 268] width 13 height 16
click at [81, 294] on div at bounding box center [81, 286] width 13 height 16
click at [366, 51] on link "Recalculate" at bounding box center [374, 57] width 68 height 23
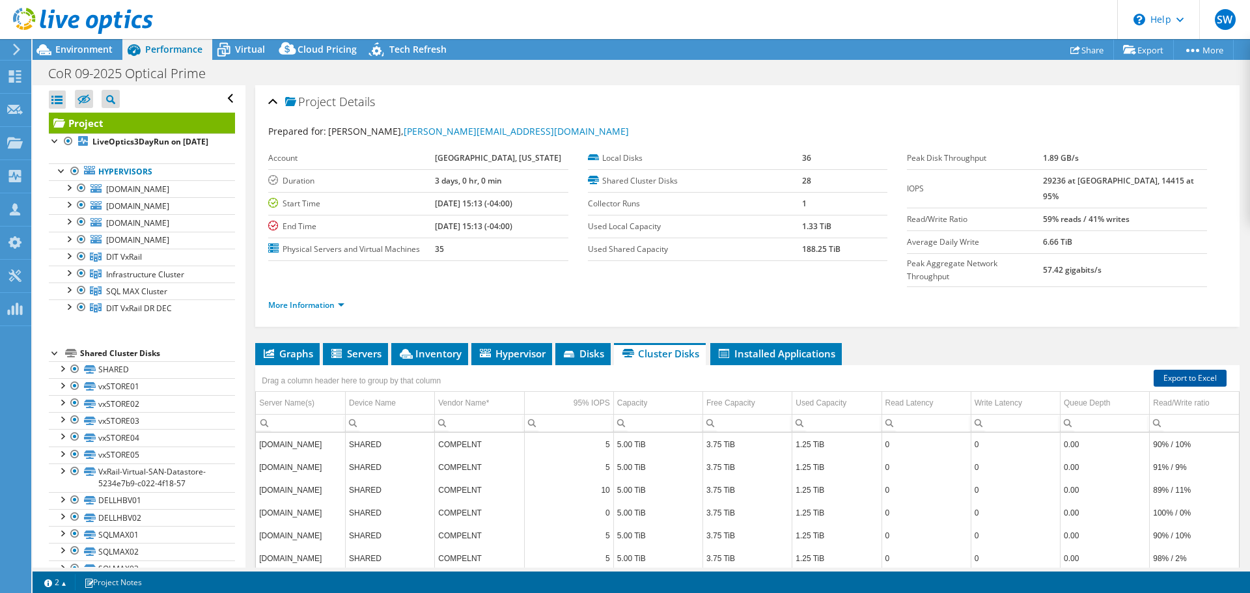
click at [1184, 370] on link "Export to Excel" at bounding box center [1189, 378] width 73 height 17
